Goal: Find specific page/section: Find specific page/section

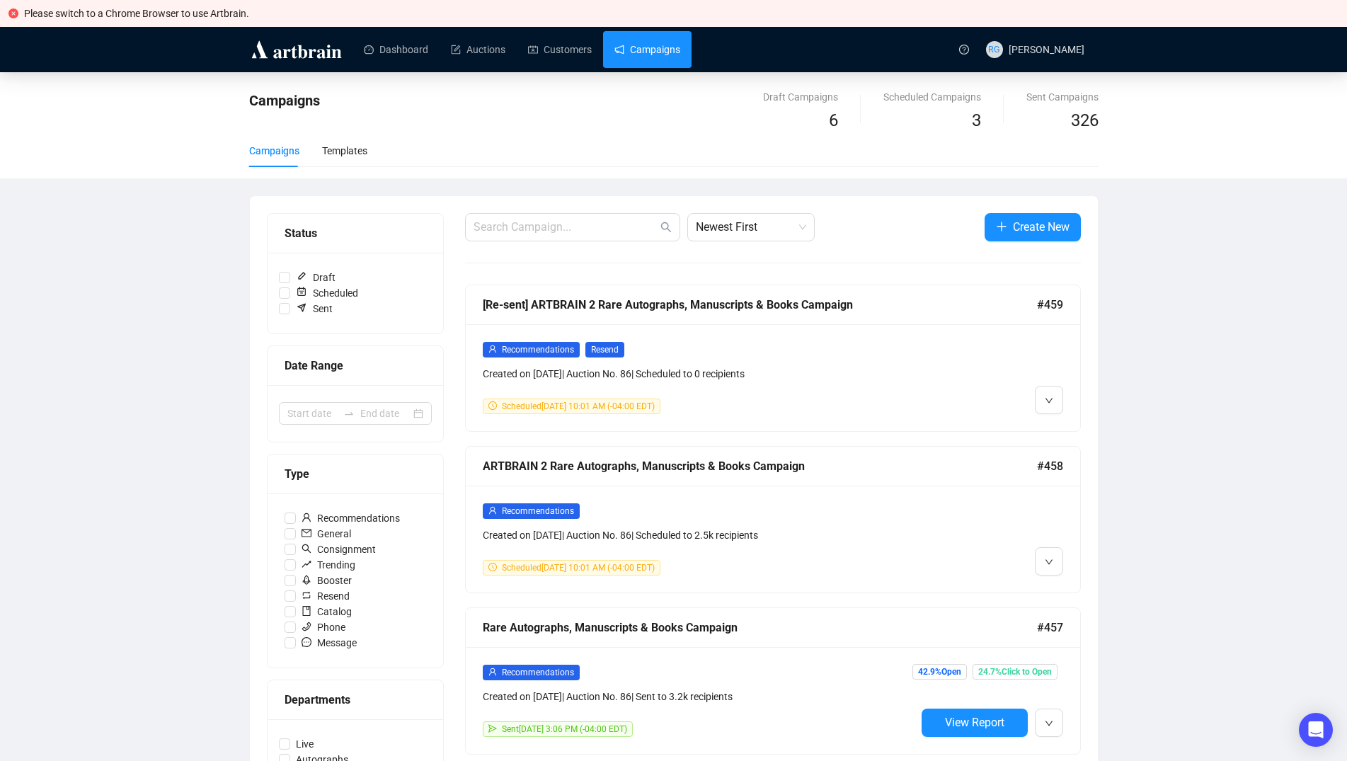
click at [493, 231] on input "text" at bounding box center [566, 227] width 184 height 17
type input "[PERSON_NAME]"
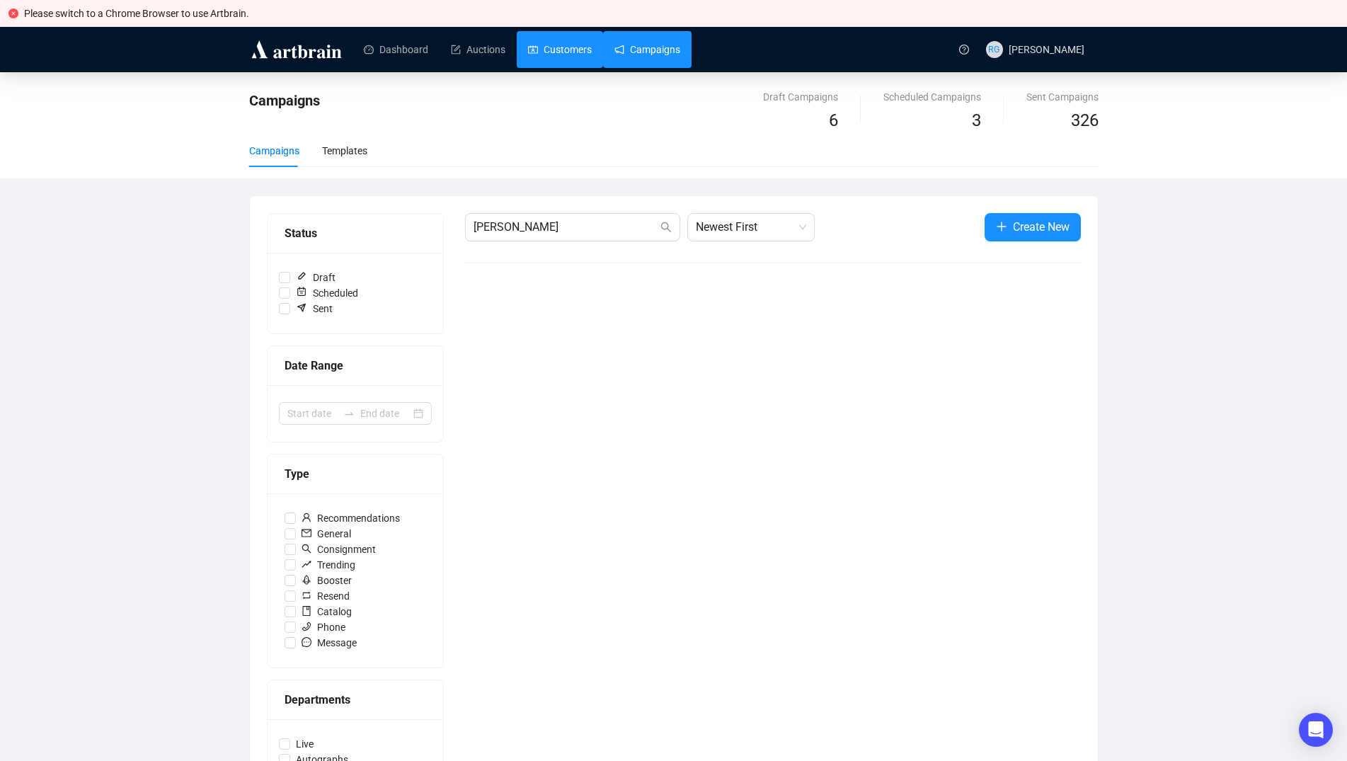
click at [561, 50] on link "Customers" at bounding box center [560, 49] width 64 height 37
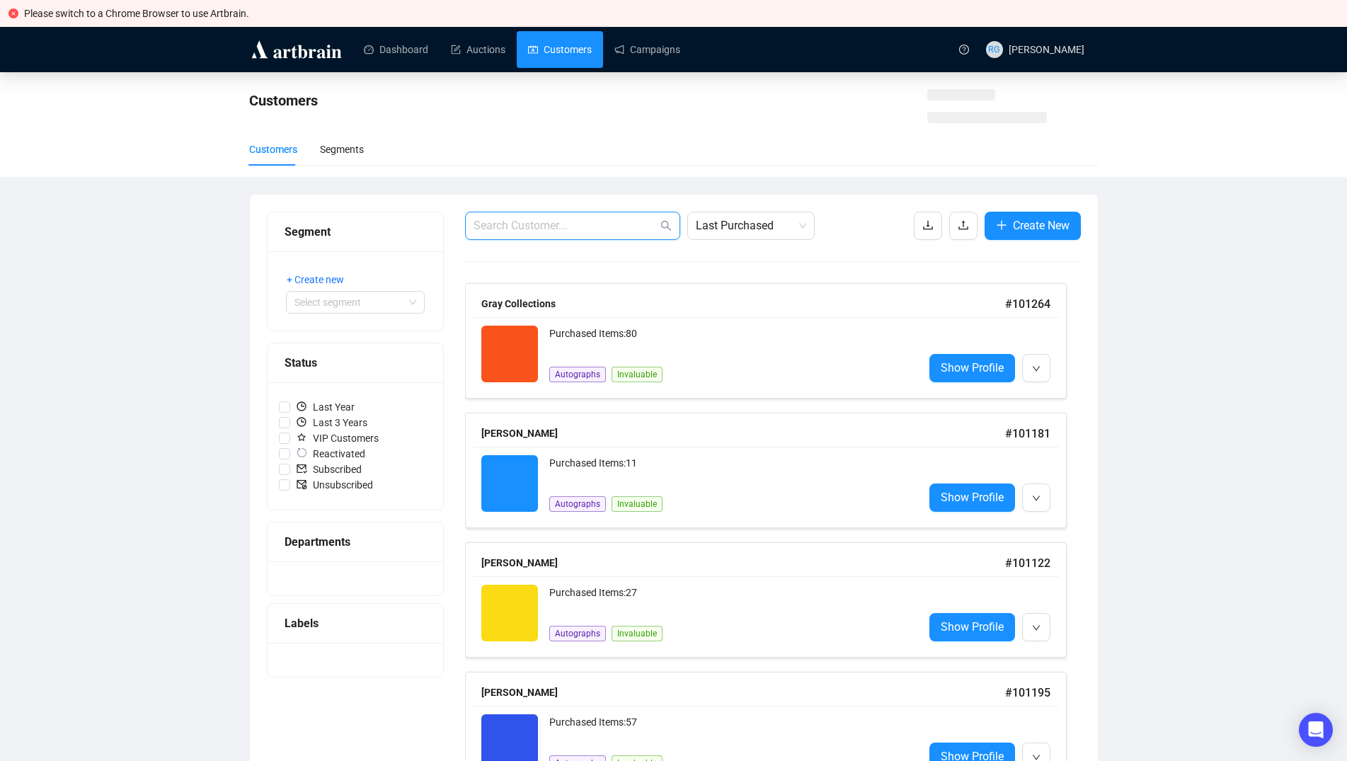
click at [539, 219] on input "text" at bounding box center [566, 225] width 184 height 17
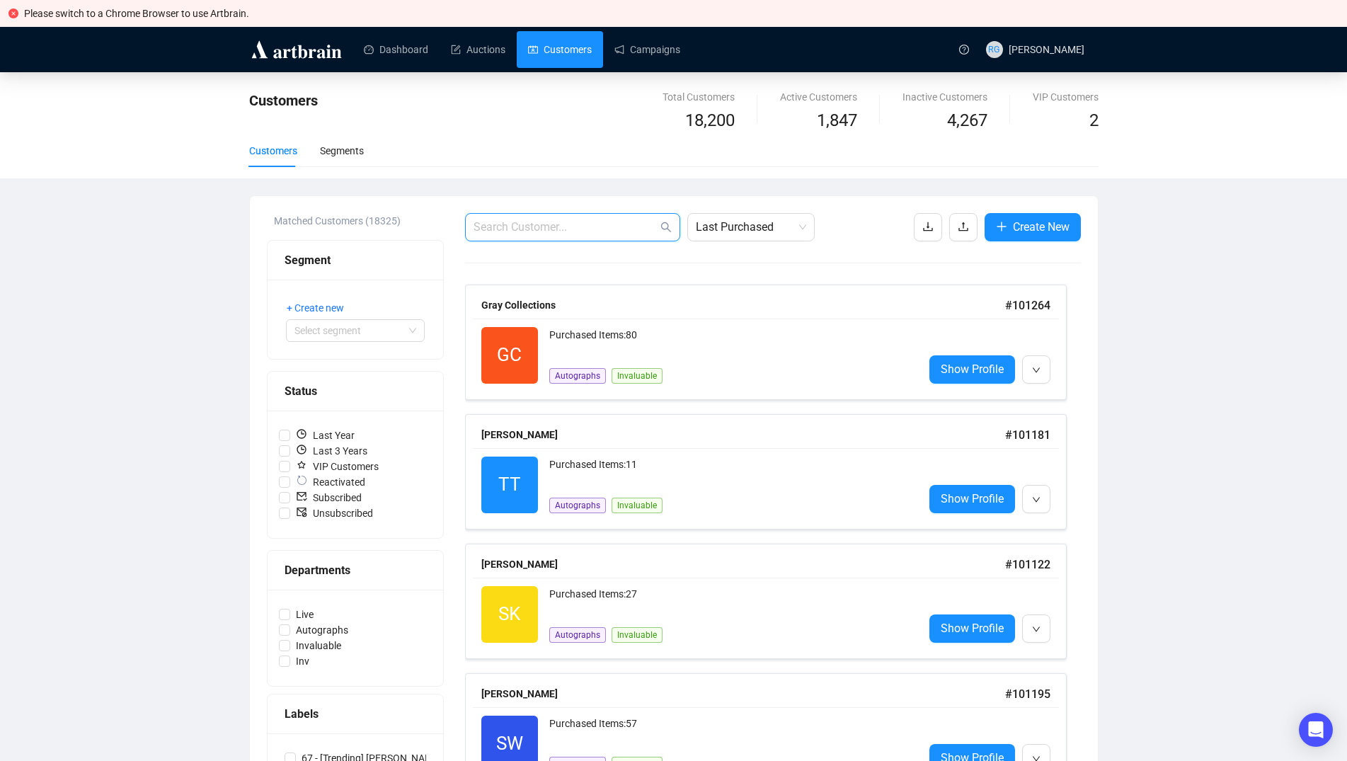
paste input "[EMAIL_ADDRESS][DOMAIN_NAME]"
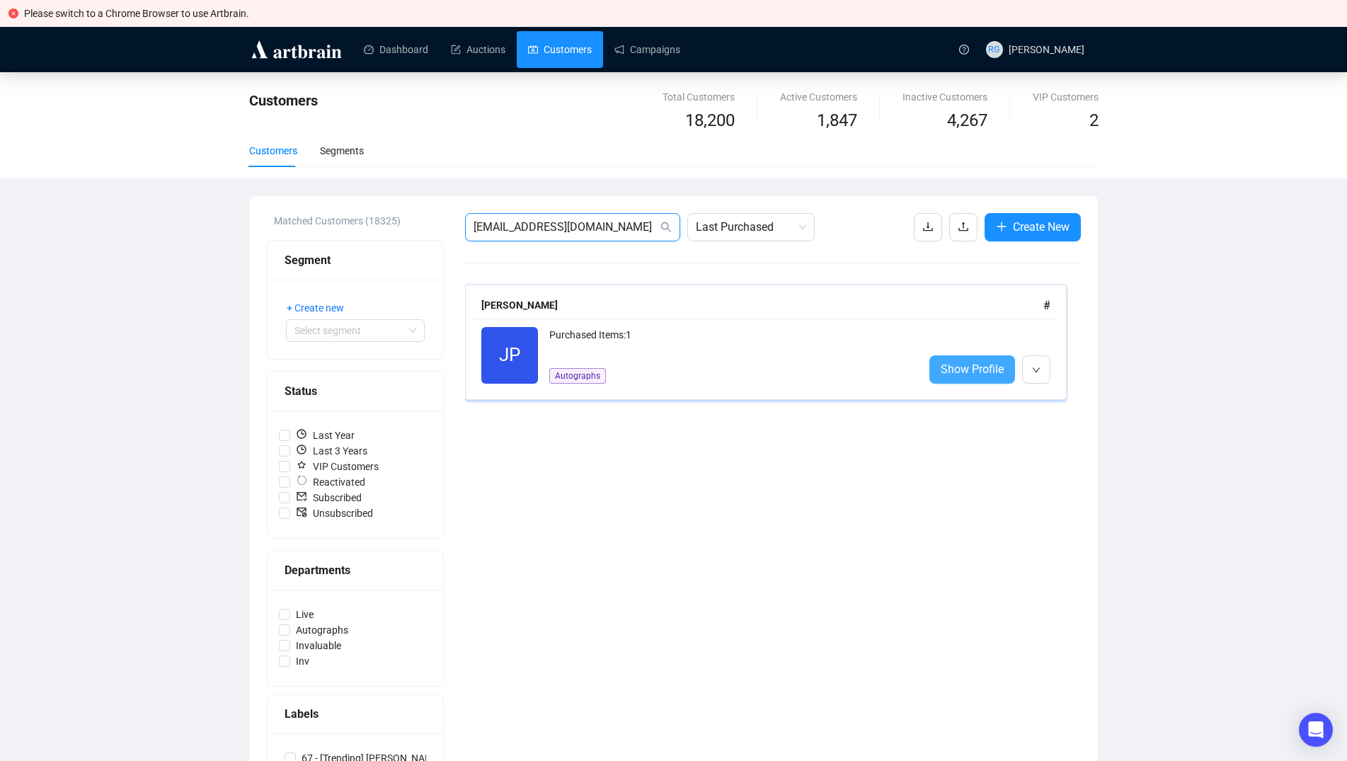
type input "[EMAIL_ADDRESS][DOMAIN_NAME]"
click at [966, 373] on span "Show Profile" at bounding box center [972, 369] width 63 height 18
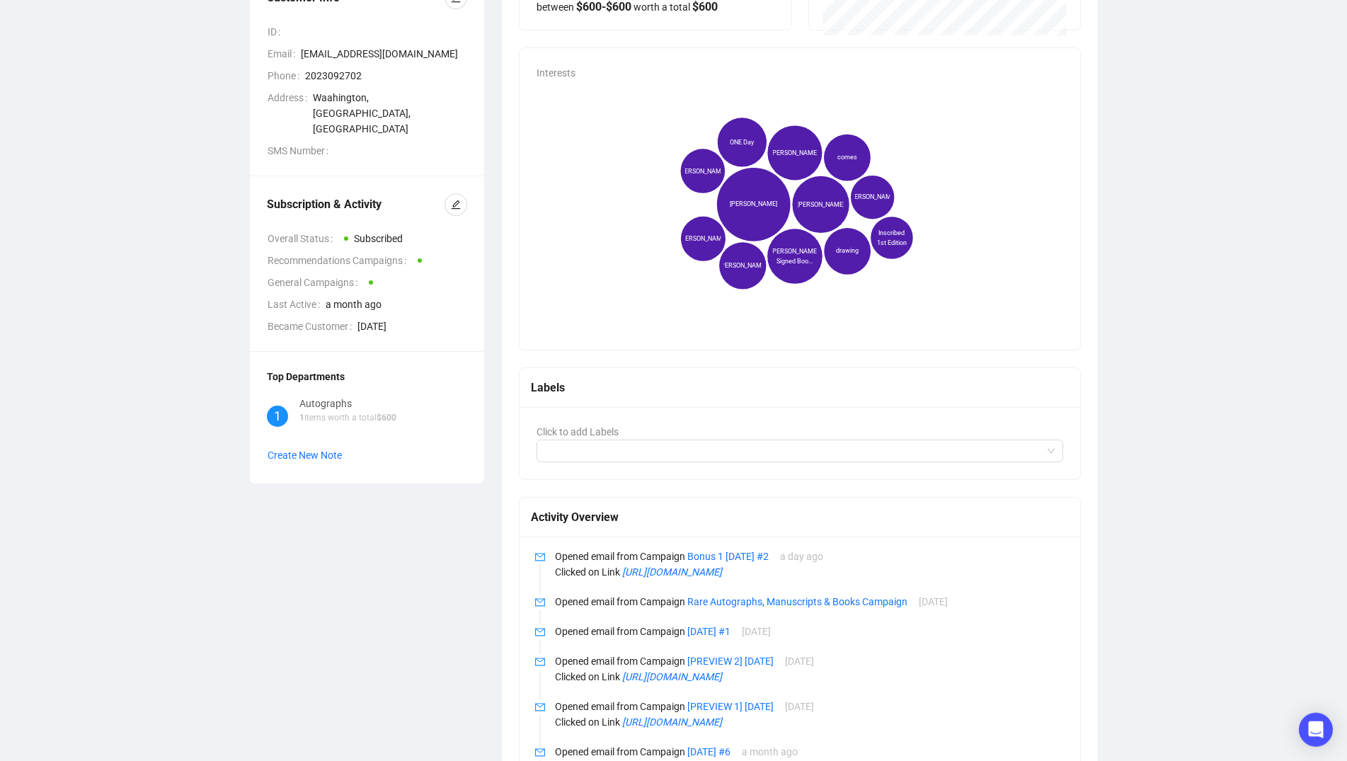
scroll to position [269, 0]
